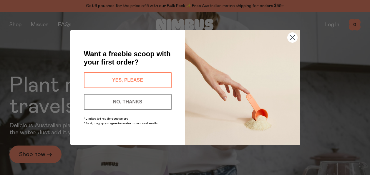
click at [132, 80] on button "YES, PLEASE" at bounding box center [128, 80] width 88 height 16
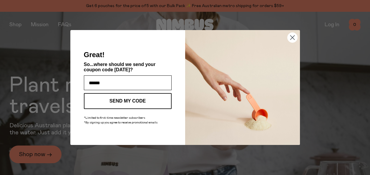
type input "**********"
click at [127, 100] on button "SEND MY CODE" at bounding box center [128, 101] width 88 height 16
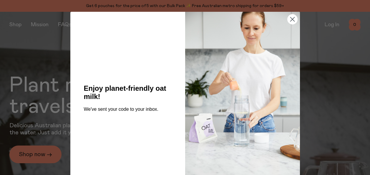
click at [291, 21] on circle "Close dialog" at bounding box center [292, 19] width 10 height 10
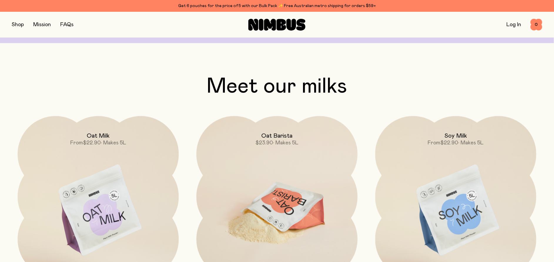
scroll to position [588, 0]
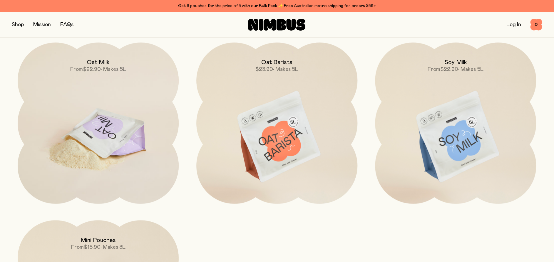
click at [99, 131] on img at bounding box center [98, 136] width 161 height 189
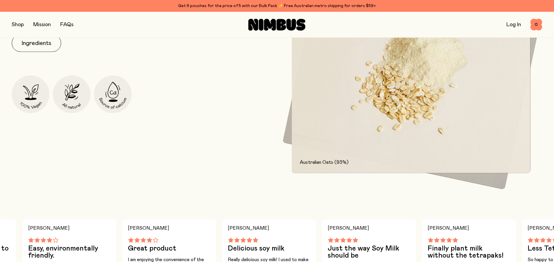
scroll to position [294, 0]
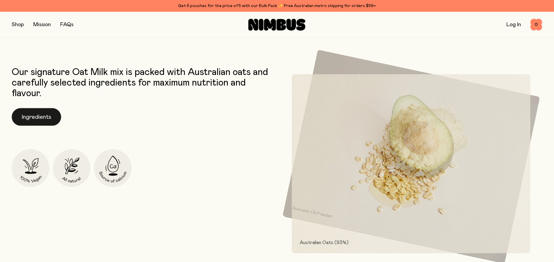
click at [38, 116] on button "Ingredients" at bounding box center [36, 117] width 49 height 18
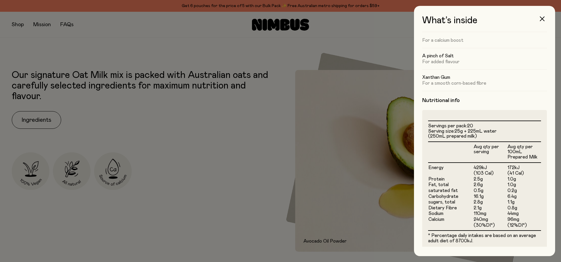
scroll to position [123, 0]
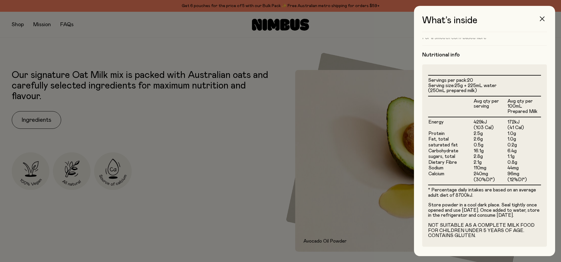
click at [369, 16] on button "button" at bounding box center [542, 19] width 14 height 14
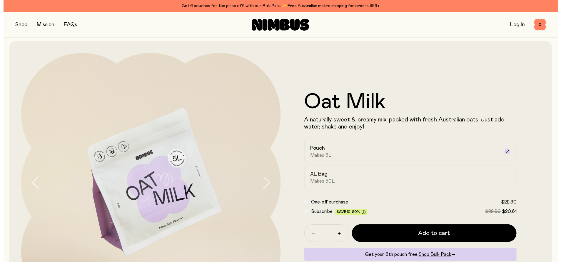
scroll to position [0, 0]
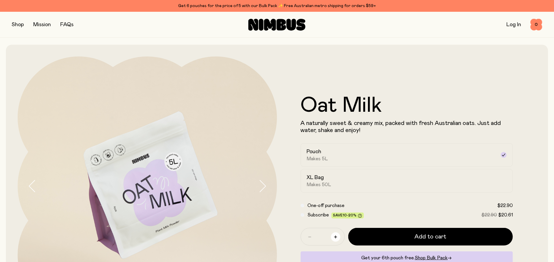
click at [334, 174] on button "button" at bounding box center [335, 236] width 9 height 9
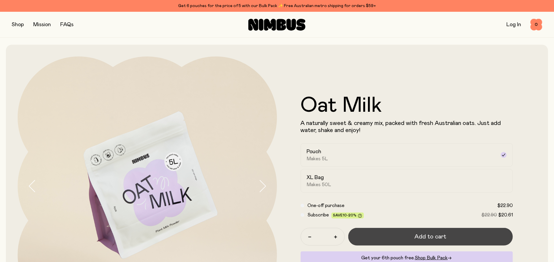
click at [369, 174] on span "Add to cart" at bounding box center [431, 237] width 32 height 8
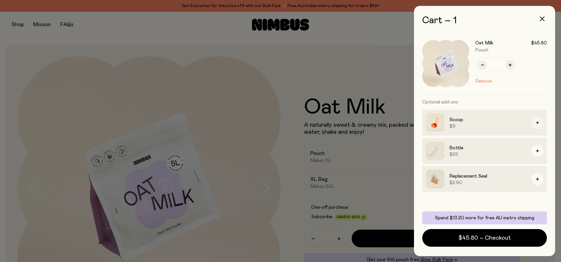
click at [369, 122] on icon "button" at bounding box center [537, 122] width 3 height 3
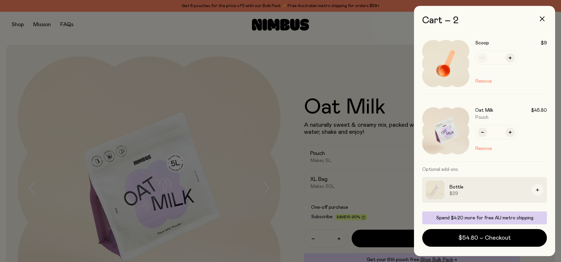
click at [369, 174] on icon "button" at bounding box center [537, 189] width 3 height 3
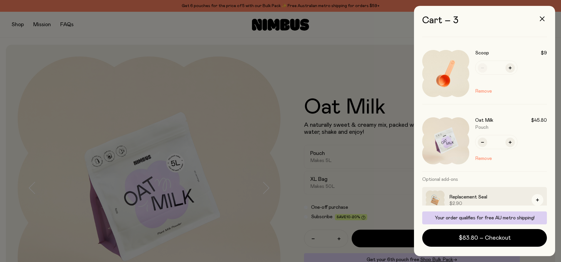
scroll to position [64, 0]
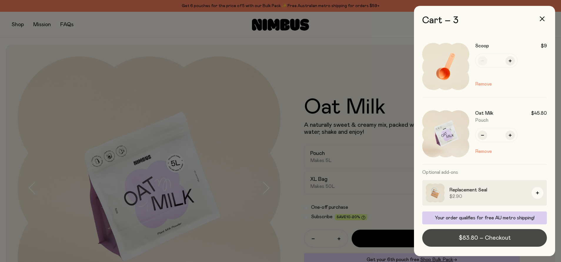
click at [369, 174] on span "$83.80 – Checkout" at bounding box center [485, 238] width 52 height 8
